Goal: Obtain resource: Download file/media

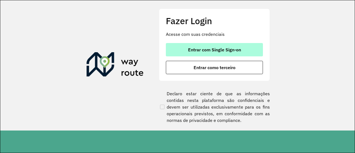
click at [204, 51] on span "Entrar com Single Sign-on" at bounding box center [214, 49] width 53 height 4
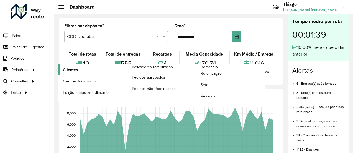
click at [82, 71] on link "Clientes" at bounding box center [93, 69] width 69 height 11
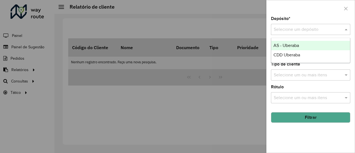
click at [313, 27] on input "text" at bounding box center [305, 29] width 63 height 7
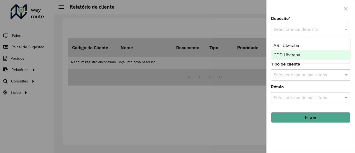
click at [297, 59] on div "CDD Uberaba" at bounding box center [310, 54] width 79 height 9
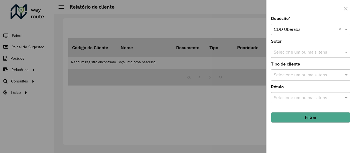
click at [296, 117] on button "Filtrar" at bounding box center [310, 117] width 79 height 11
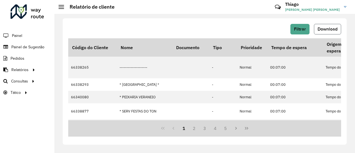
click at [324, 31] on span "Download" at bounding box center [328, 29] width 20 height 5
